Goal: Transaction & Acquisition: Download file/media

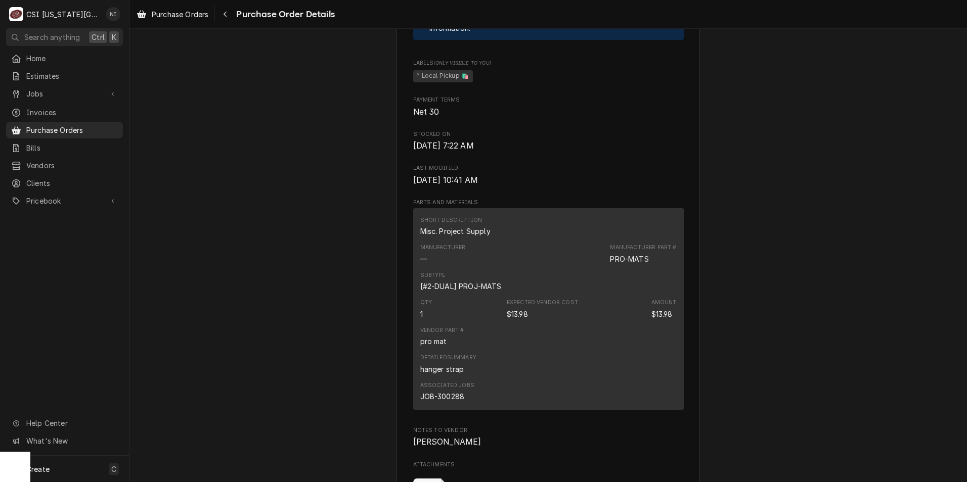
scroll to position [607, 0]
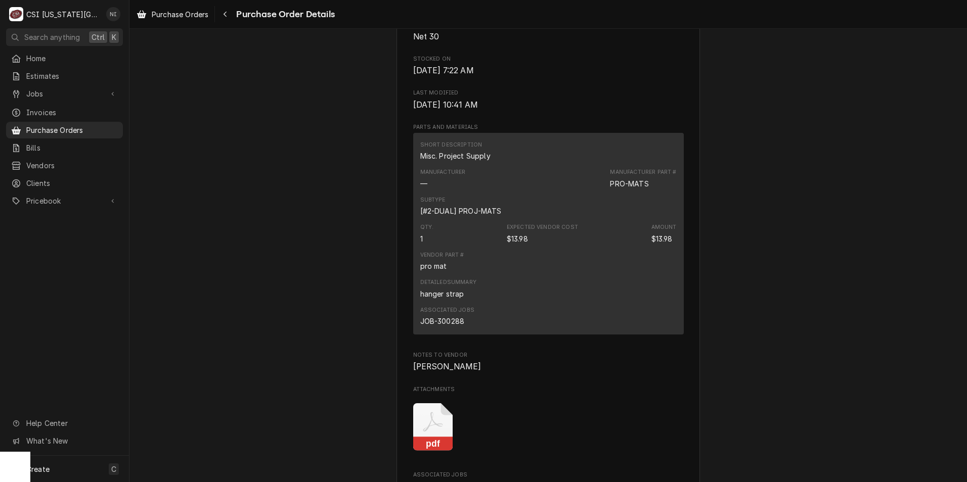
click at [432, 452] on icon "Attachments" at bounding box center [433, 428] width 40 height 48
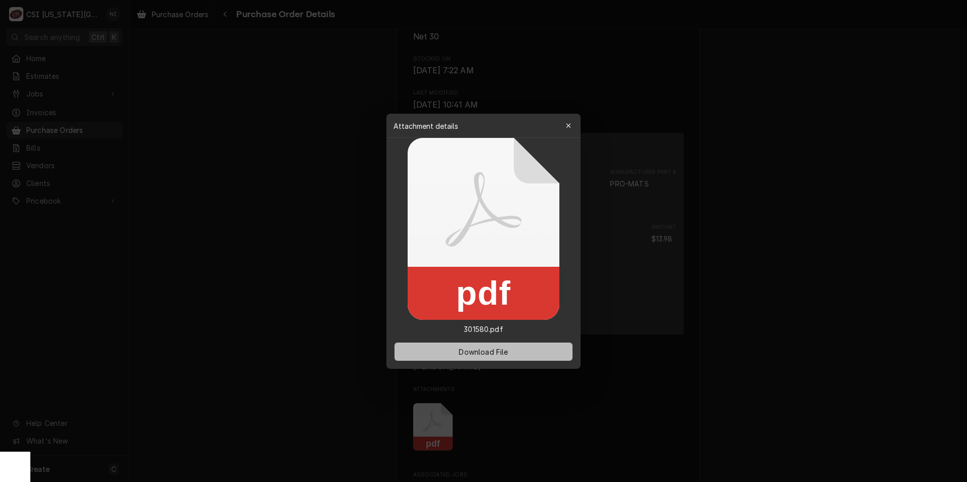
click at [492, 348] on span "Download File" at bounding box center [483, 351] width 53 height 11
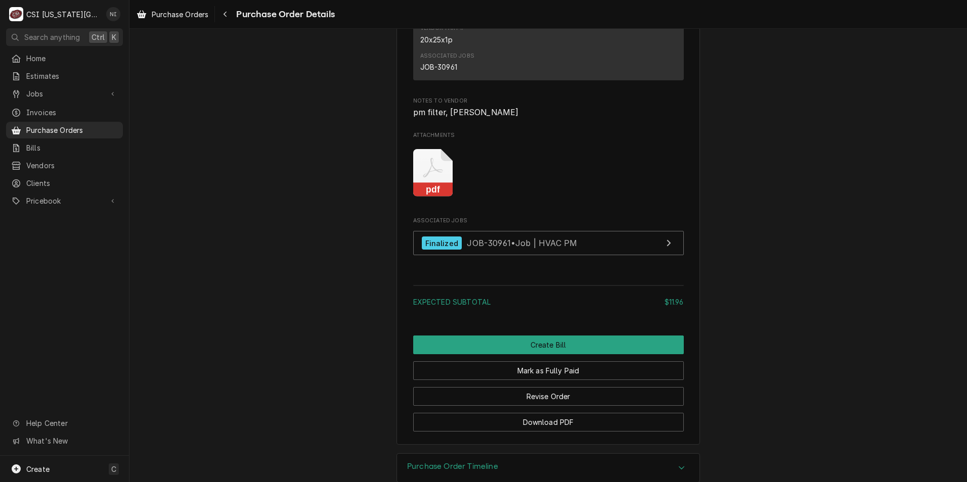
scroll to position [923, 0]
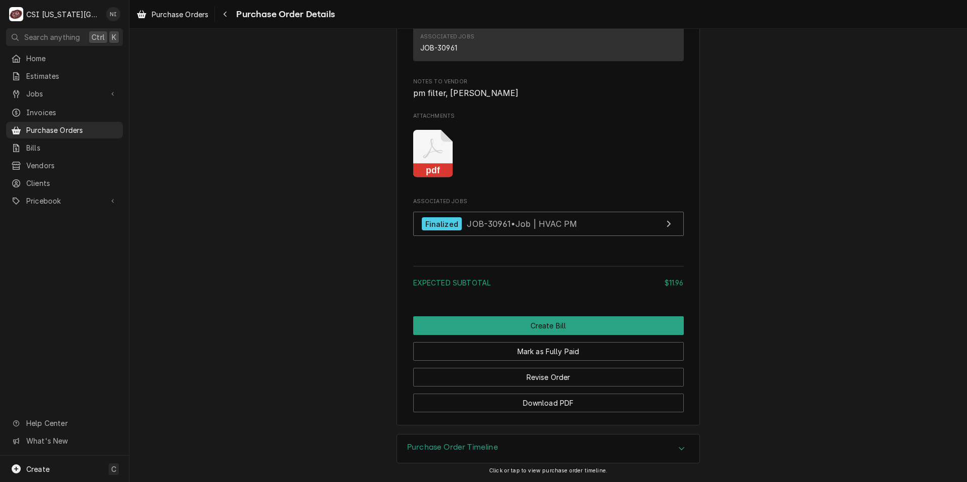
click at [422, 154] on icon "Attachments" at bounding box center [433, 154] width 40 height 48
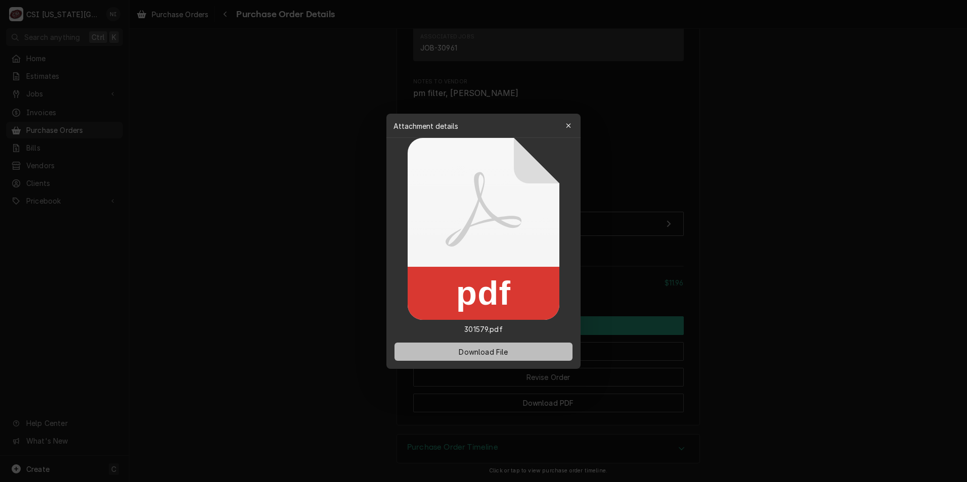
click at [487, 353] on span "Download File" at bounding box center [483, 351] width 53 height 11
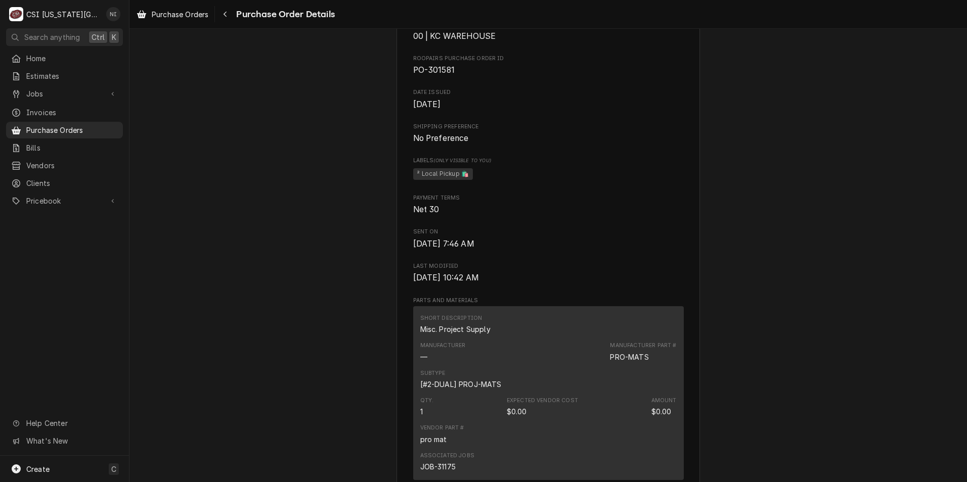
scroll to position [455, 0]
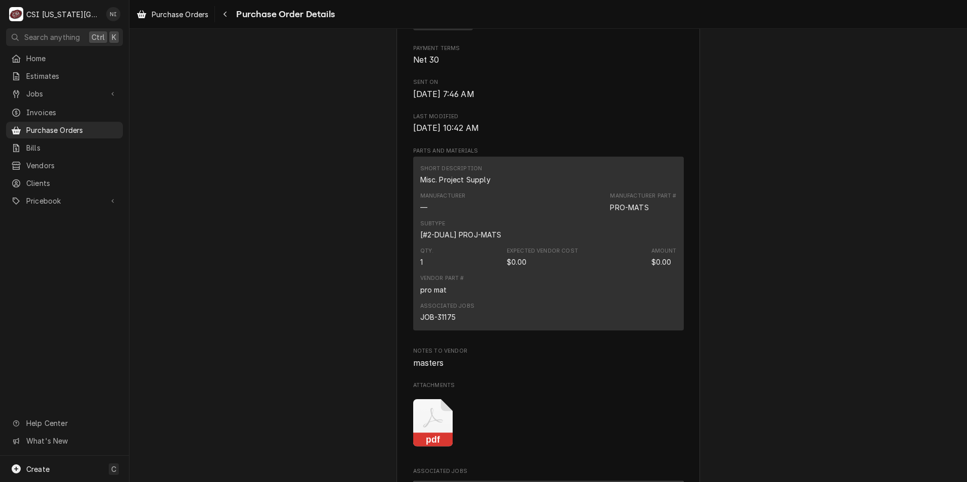
click at [444, 448] on icon "Attachments" at bounding box center [433, 424] width 40 height 48
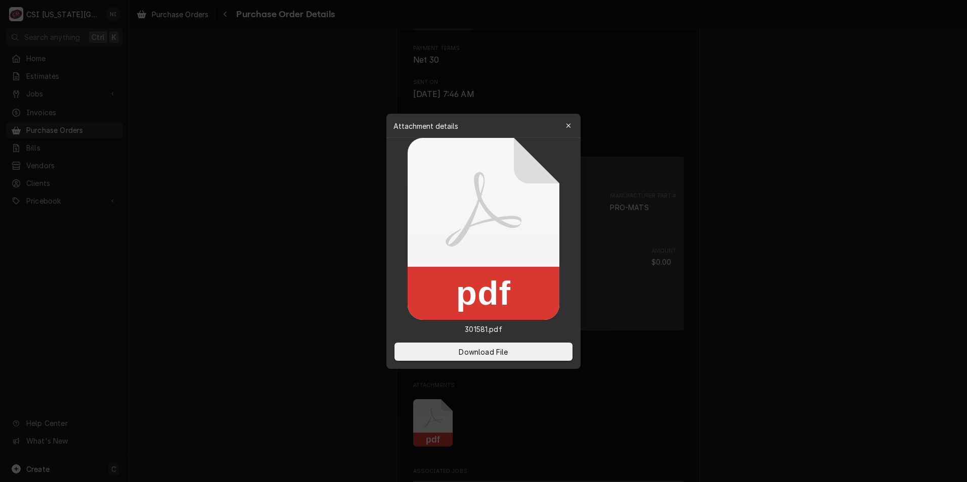
drag, startPoint x: 464, startPoint y: 356, endPoint x: 70, endPoint y: 285, distance: 400.2
click at [459, 356] on span "Download File" at bounding box center [483, 351] width 53 height 11
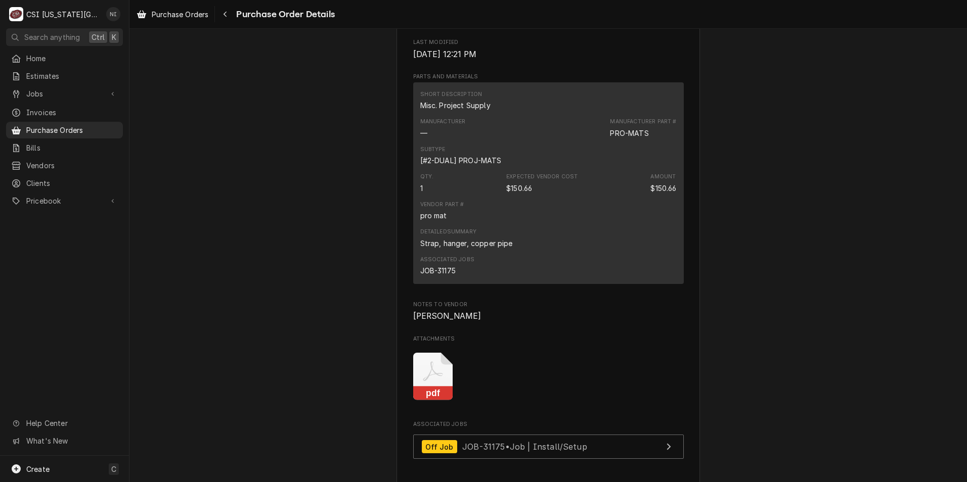
scroll to position [910, 0]
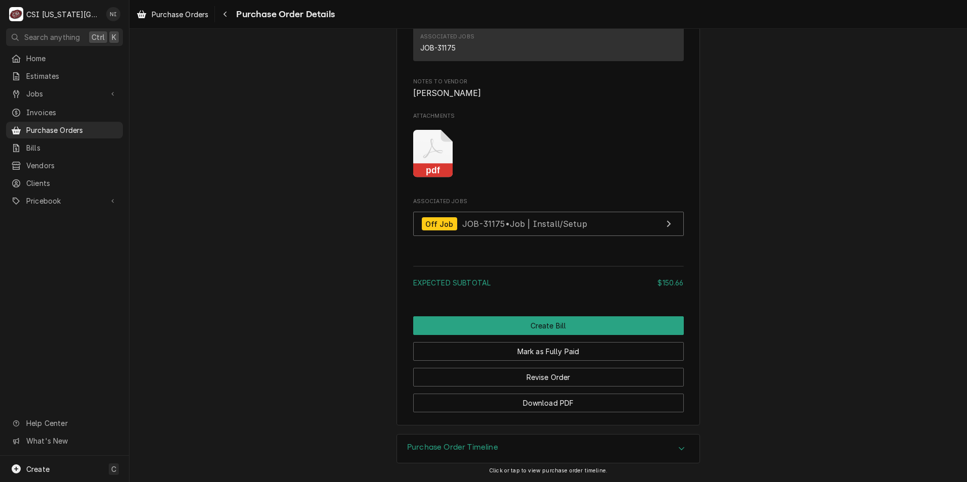
click at [450, 171] on div "pdf" at bounding box center [548, 154] width 271 height 64
click at [436, 158] on icon "Attachments" at bounding box center [433, 154] width 40 height 48
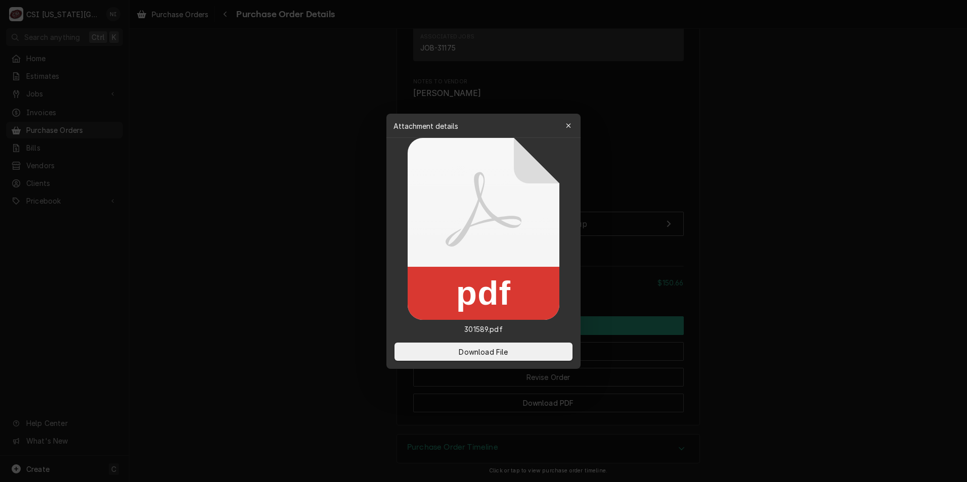
drag, startPoint x: 517, startPoint y: 350, endPoint x: 710, endPoint y: 239, distance: 222.7
click at [517, 350] on button "Download File" at bounding box center [483, 352] width 178 height 18
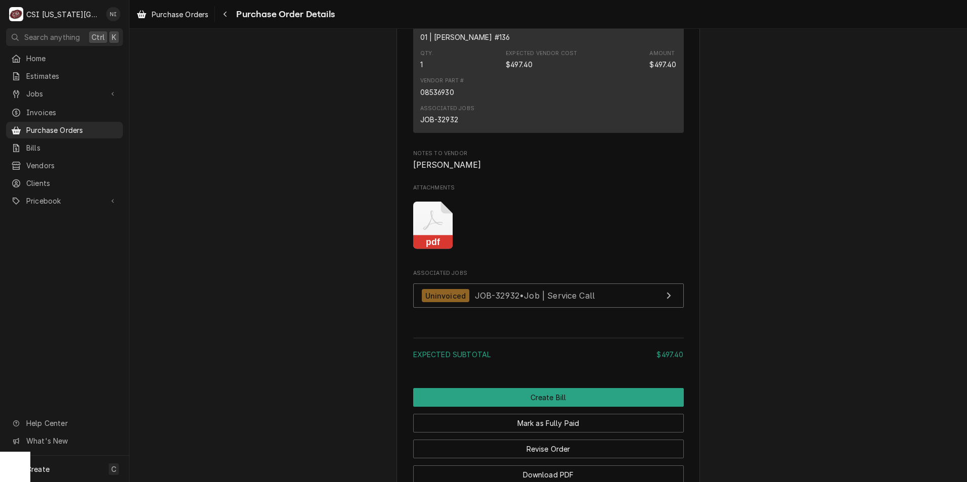
scroll to position [832, 0]
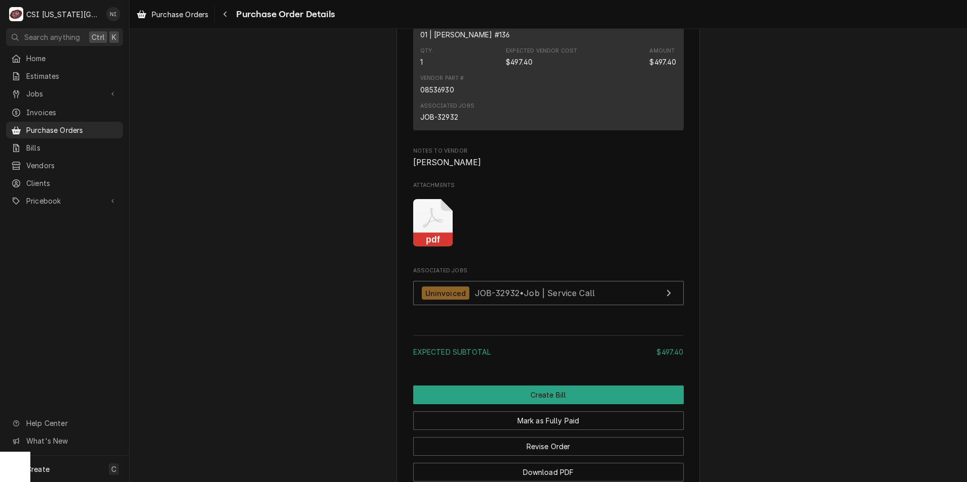
click at [423, 228] on icon "Attachments" at bounding box center [433, 218] width 20 height 20
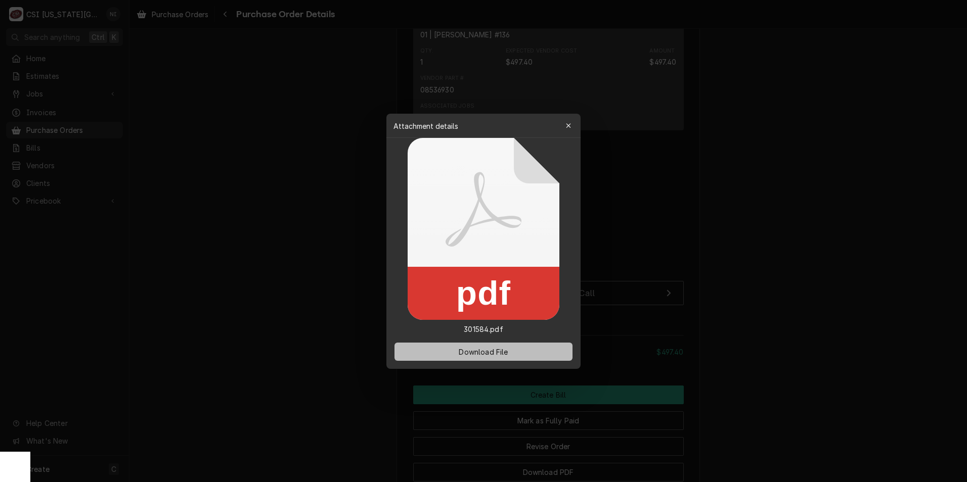
click at [485, 347] on span "Download File" at bounding box center [483, 351] width 53 height 11
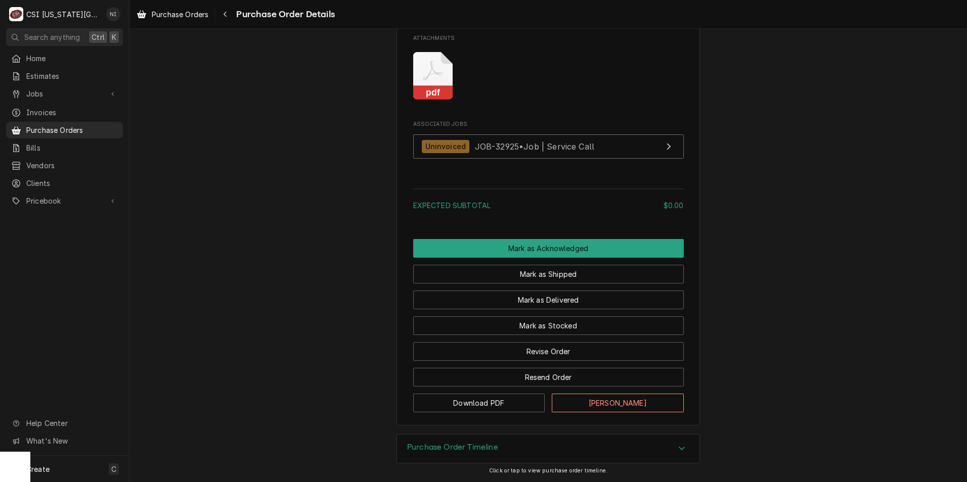
scroll to position [843, 0]
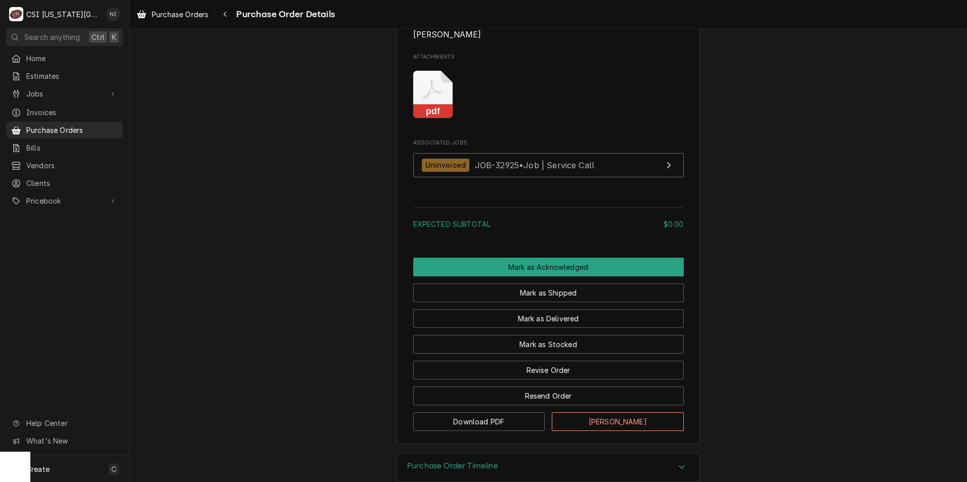
click at [433, 119] on icon "Attachments" at bounding box center [433, 95] width 40 height 48
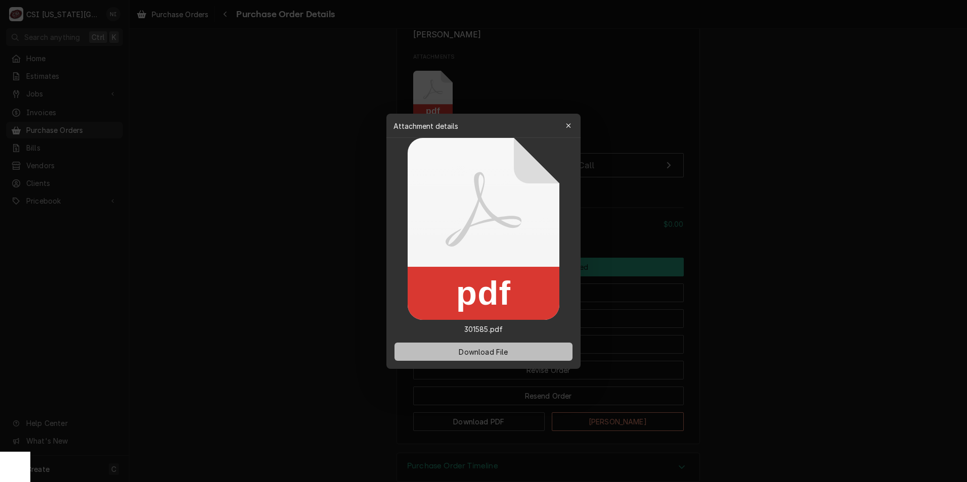
click at [495, 350] on span "Download File" at bounding box center [483, 351] width 53 height 11
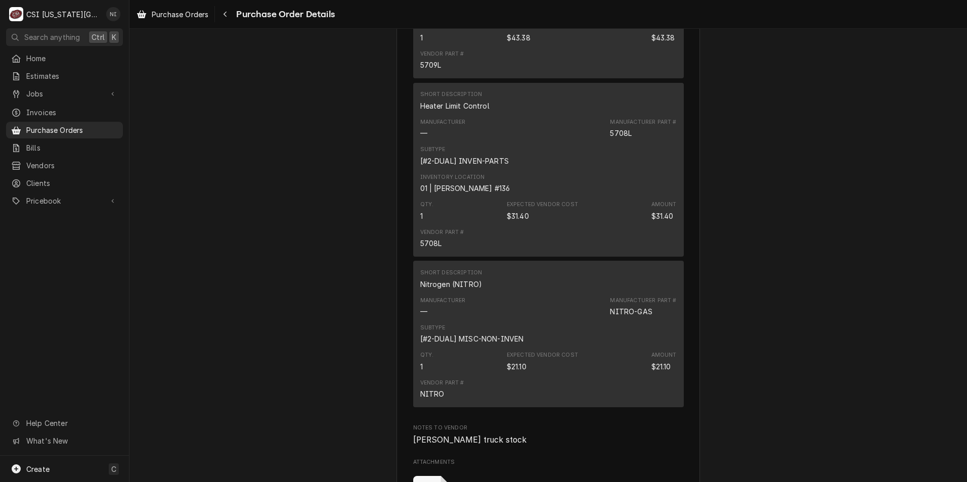
scroll to position [1536, 0]
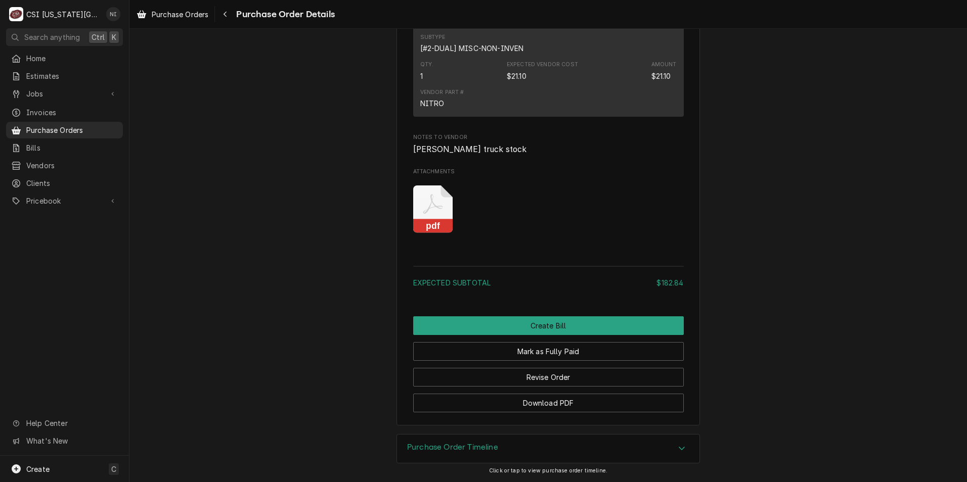
click at [426, 210] on icon "Attachments" at bounding box center [433, 210] width 40 height 48
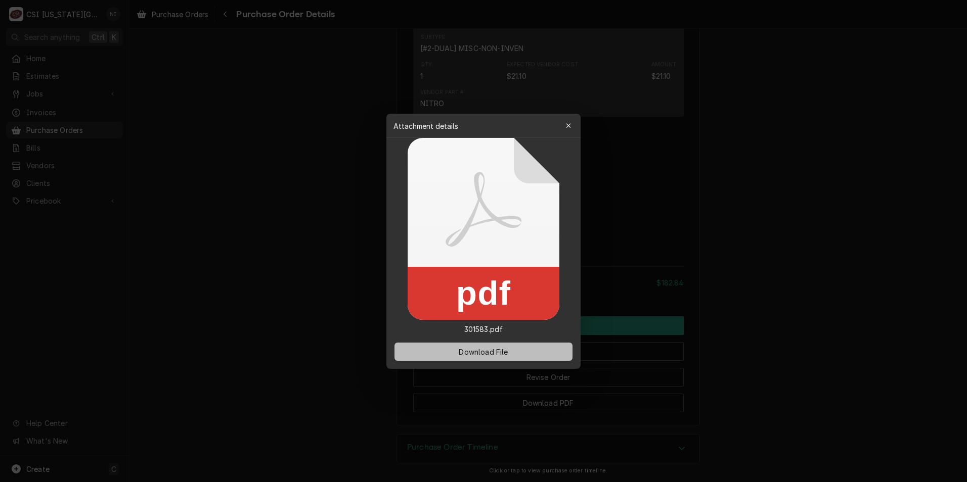
click at [500, 343] on button "Download File" at bounding box center [483, 352] width 178 height 18
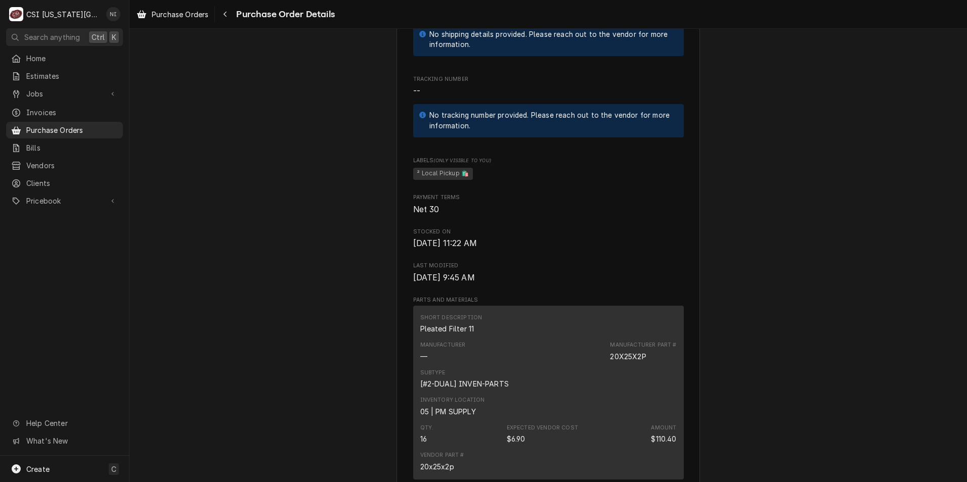
scroll to position [850, 0]
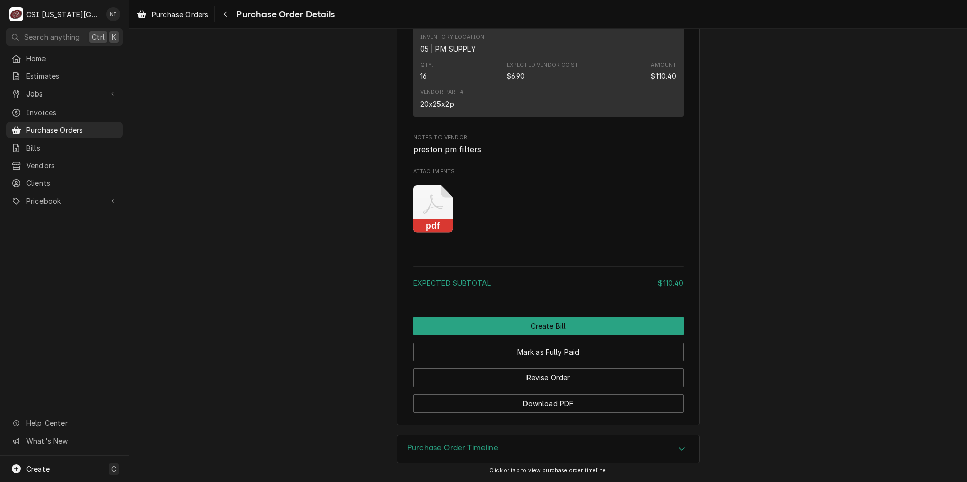
click at [437, 211] on icon "Attachments" at bounding box center [433, 210] width 40 height 48
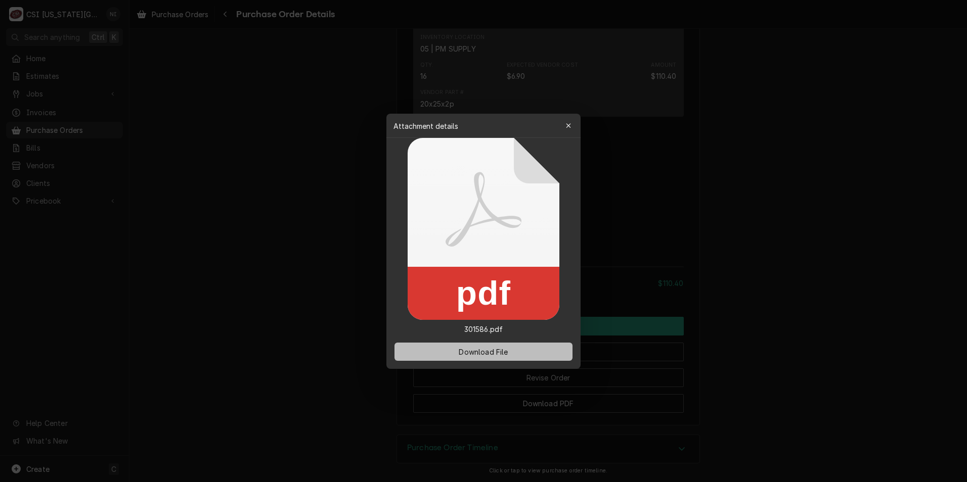
click at [495, 344] on button "Download File" at bounding box center [483, 352] width 178 height 18
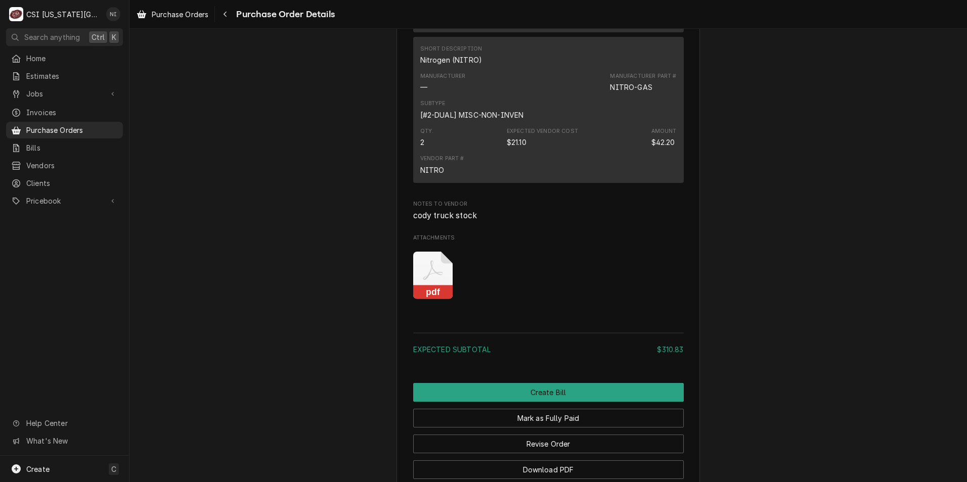
scroll to position [1564, 0]
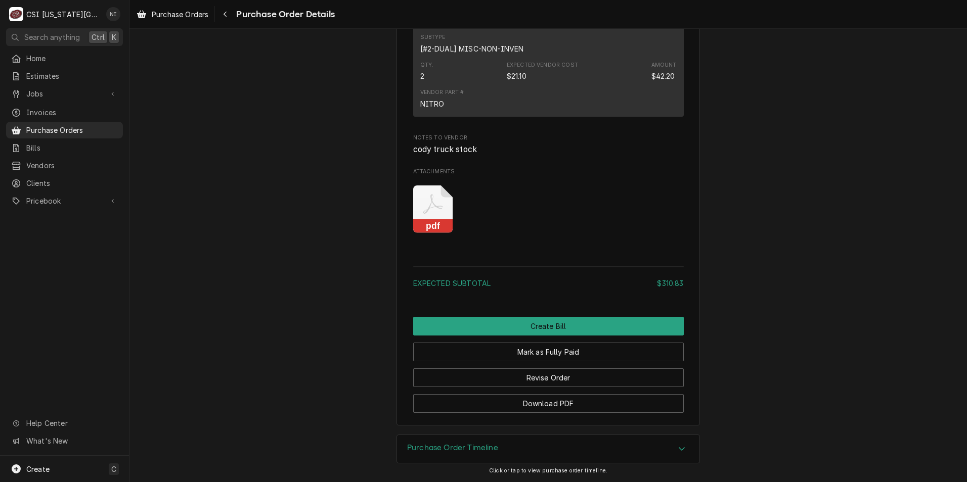
click at [430, 210] on icon "Attachments" at bounding box center [433, 210] width 40 height 48
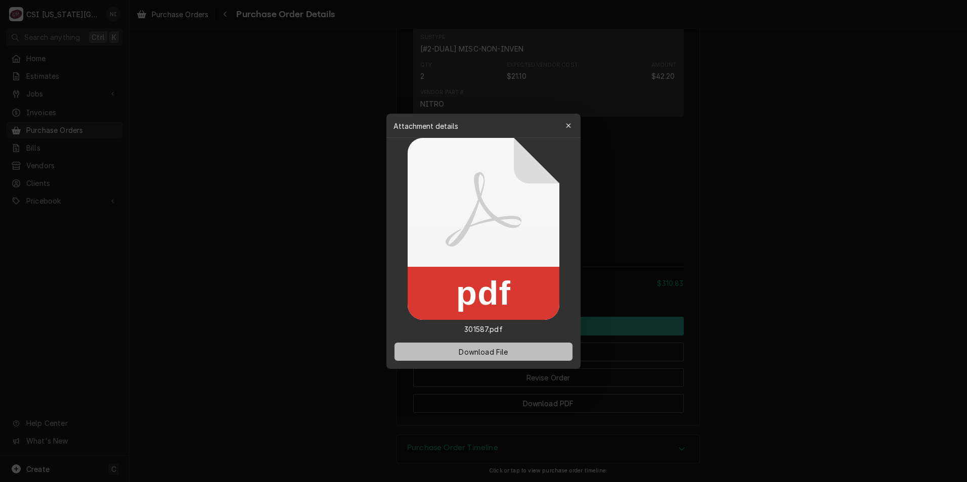
click at [501, 358] on button "Download File" at bounding box center [483, 352] width 178 height 18
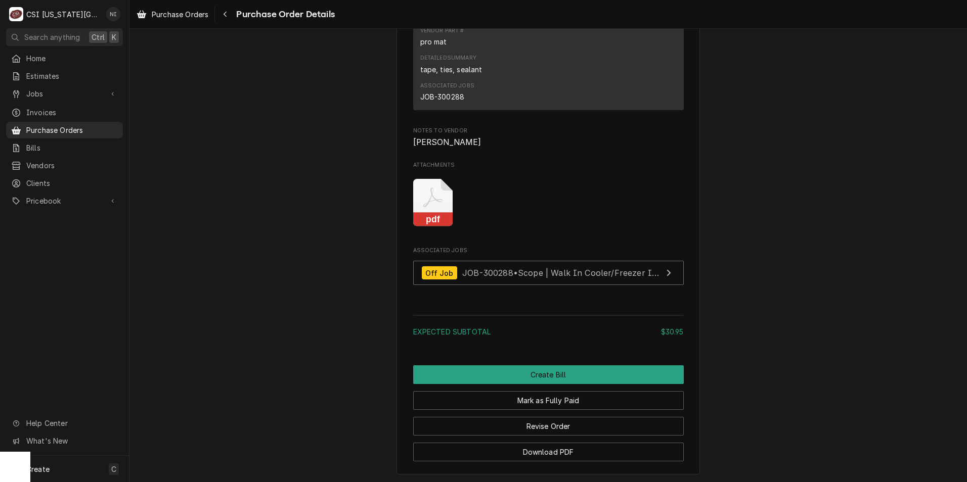
scroll to position [910, 0]
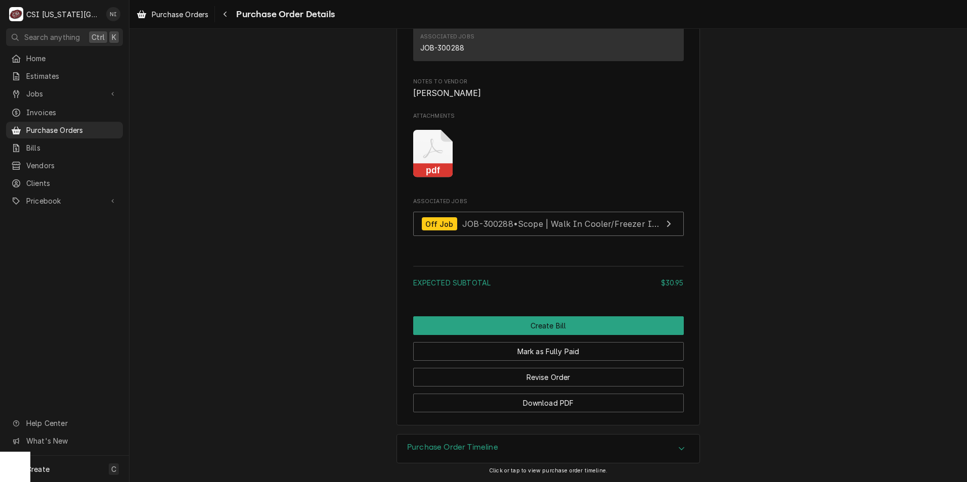
click at [435, 172] on icon "Attachments" at bounding box center [433, 154] width 40 height 48
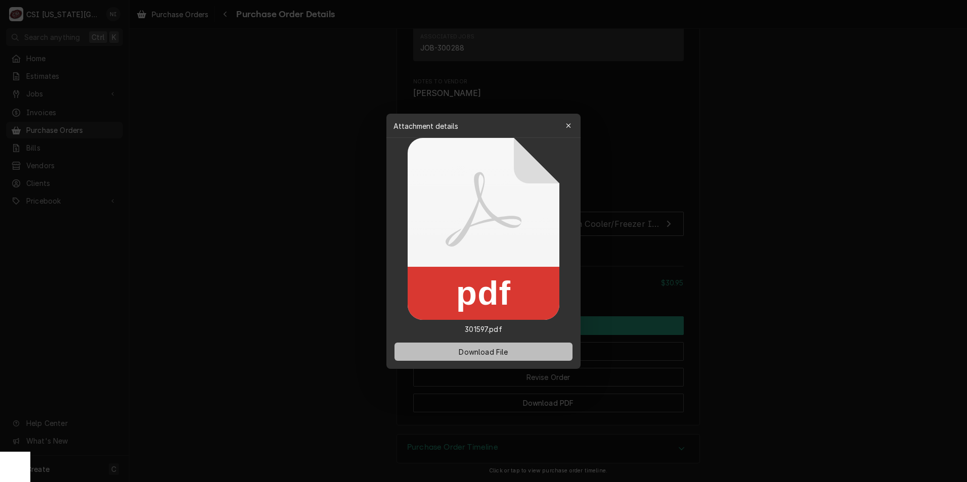
click at [475, 353] on span "Download File" at bounding box center [483, 351] width 53 height 11
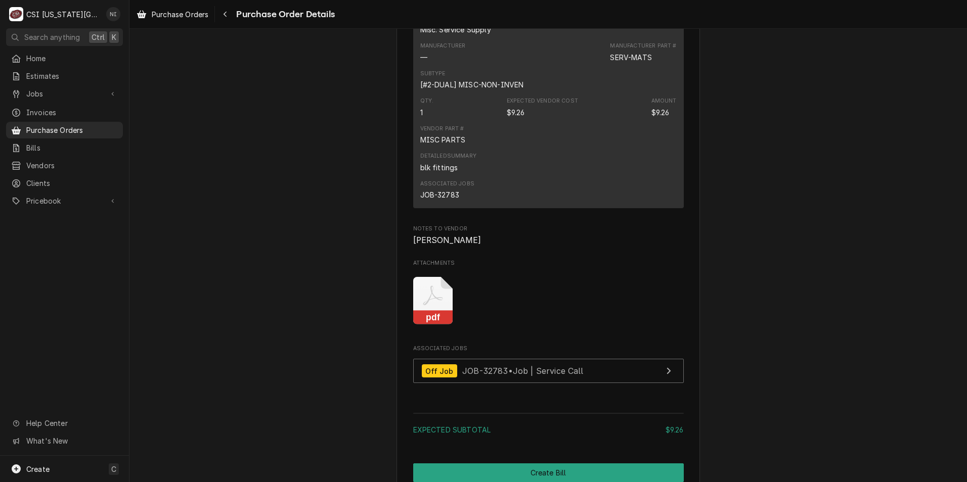
scroll to position [910, 0]
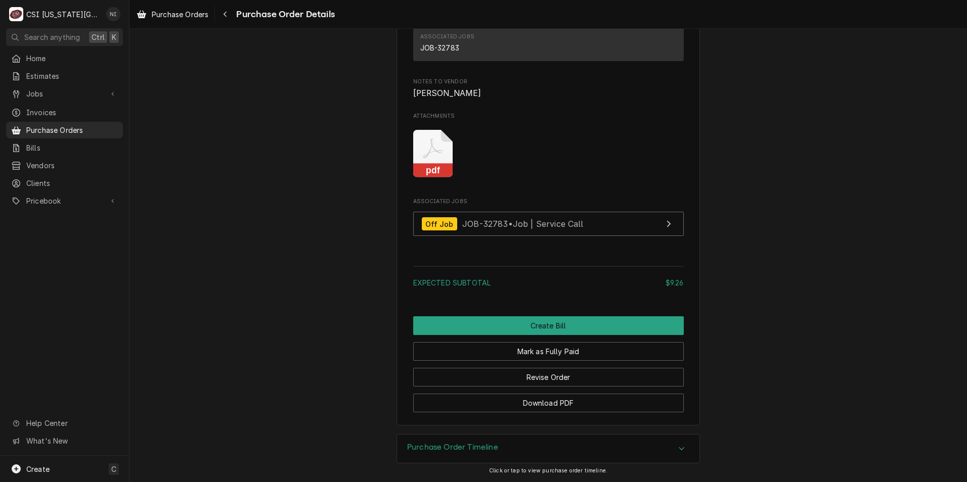
click at [434, 167] on icon "Attachments" at bounding box center [433, 154] width 40 height 48
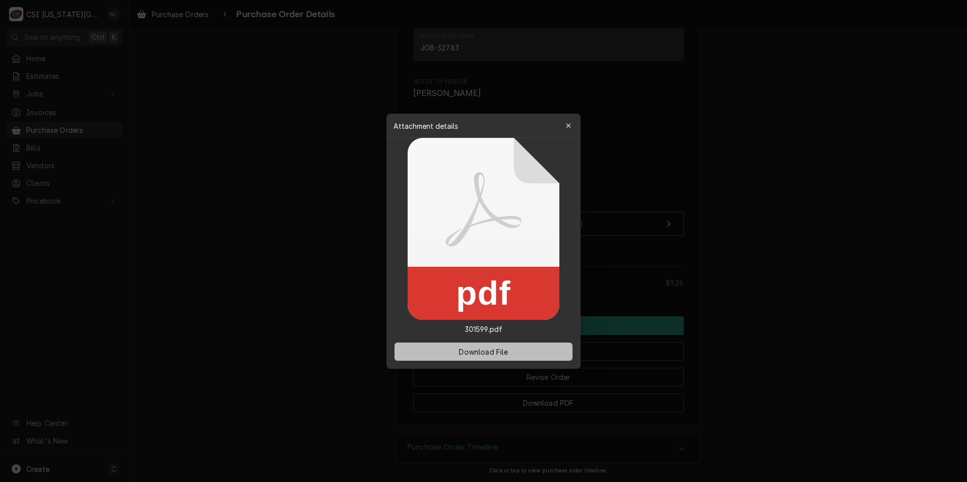
click at [519, 350] on button "Download File" at bounding box center [483, 352] width 178 height 18
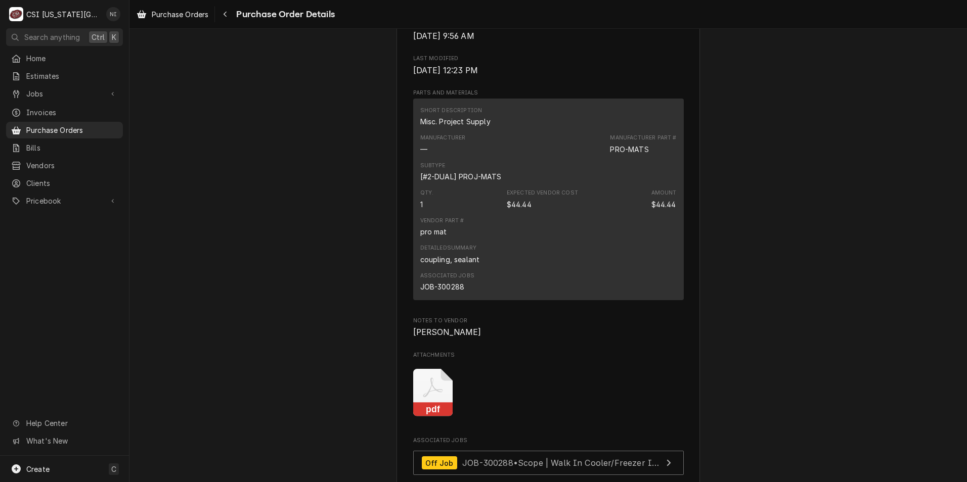
scroll to position [708, 0]
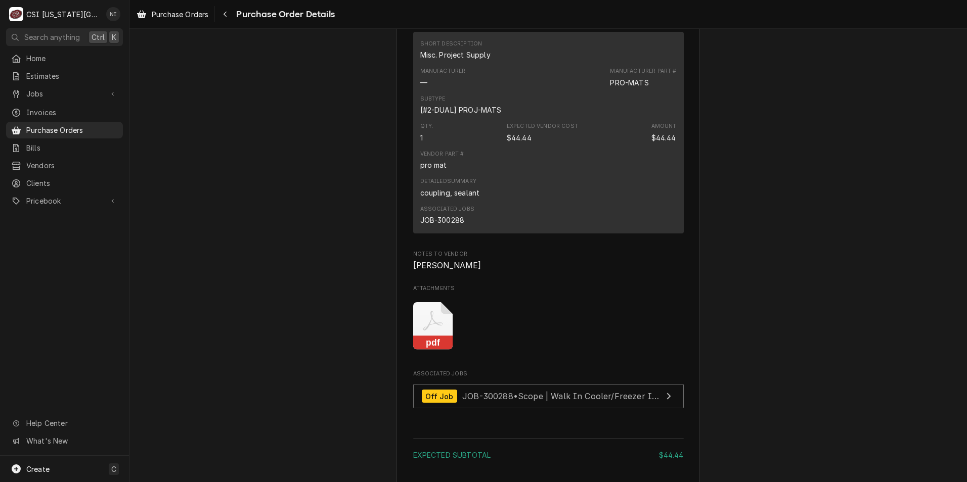
click at [437, 350] on icon "Attachments" at bounding box center [433, 326] width 40 height 48
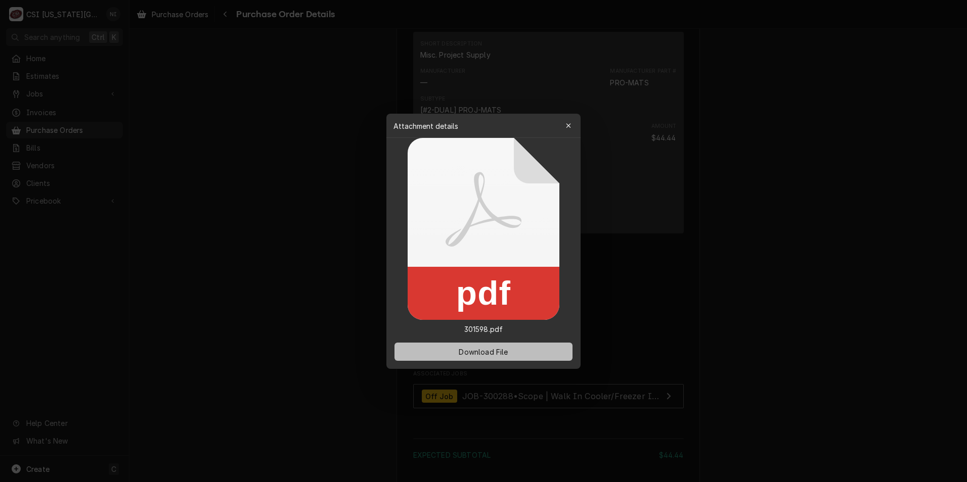
click at [465, 350] on span "Download File" at bounding box center [483, 351] width 53 height 11
